Goal: Navigation & Orientation: Find specific page/section

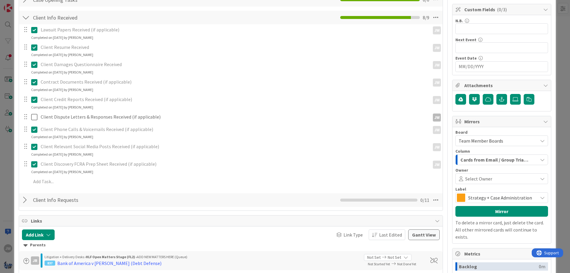
scroll to position [121, 0]
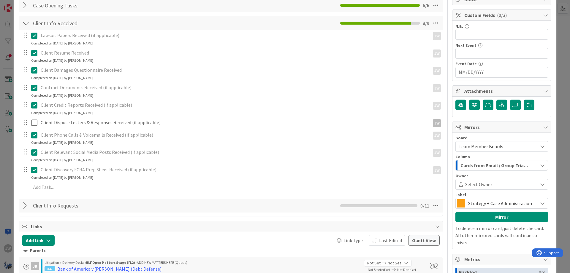
click at [26, 207] on div at bounding box center [26, 206] width 8 height 11
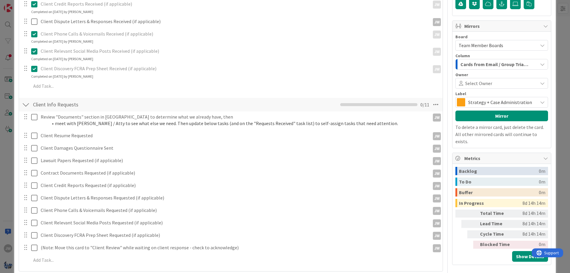
scroll to position [264, 0]
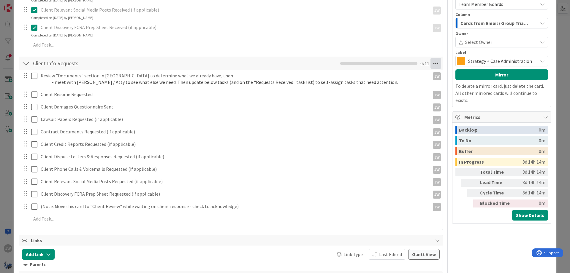
click at [435, 62] on icon at bounding box center [435, 63] width 11 height 11
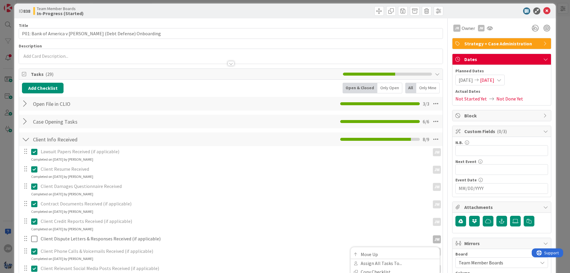
scroll to position [0, 0]
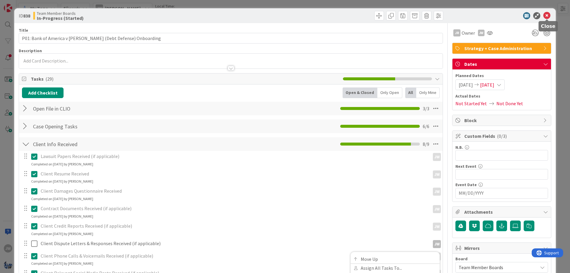
click at [548, 18] on icon at bounding box center [546, 15] width 7 height 7
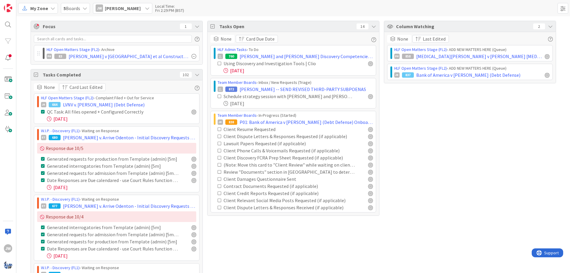
click at [33, 9] on span "My Zone" at bounding box center [39, 8] width 18 height 7
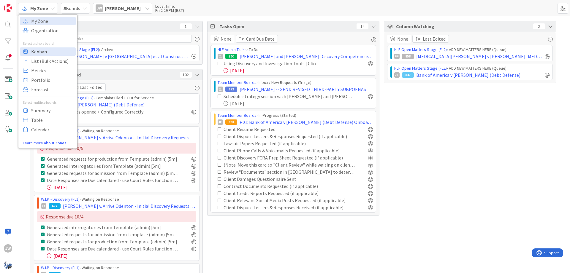
click at [34, 48] on span "Kanban" at bounding box center [52, 51] width 43 height 9
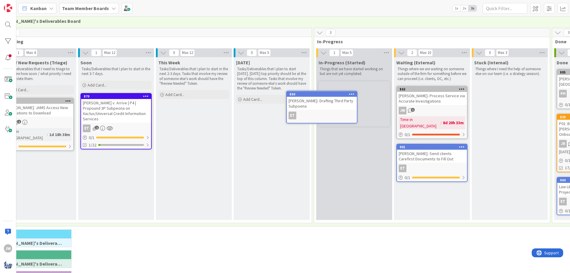
scroll to position [28, 103]
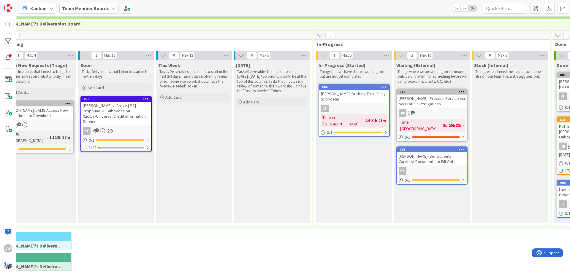
click at [342, 232] on div "6 [PERSON_NAME]'s Deliverables Board" at bounding box center [315, 242] width 641 height 21
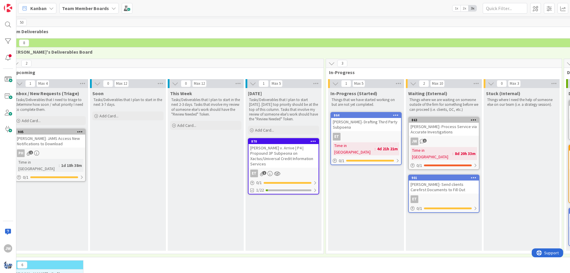
scroll to position [0, 91]
